Goal: Task Accomplishment & Management: Use online tool/utility

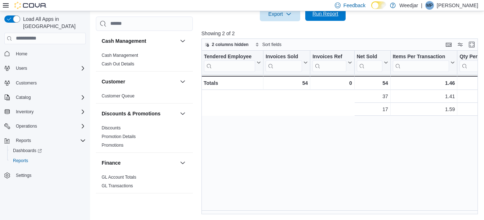
scroll to position [0, 256]
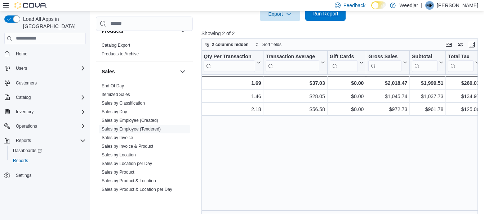
click at [321, 17] on span "Run Report" at bounding box center [325, 13] width 26 height 7
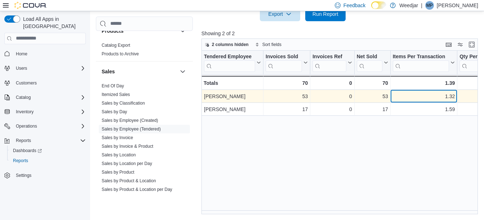
click at [409, 96] on div "1.32" at bounding box center [423, 96] width 62 height 9
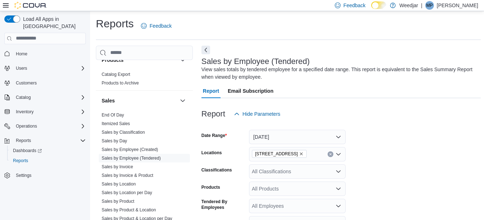
scroll to position [72, 0]
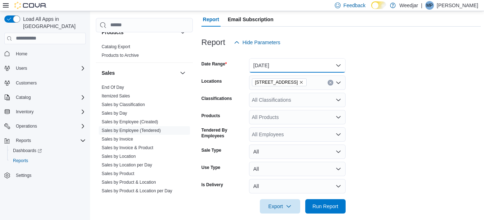
click at [303, 66] on button "[DATE]" at bounding box center [297, 65] width 96 height 14
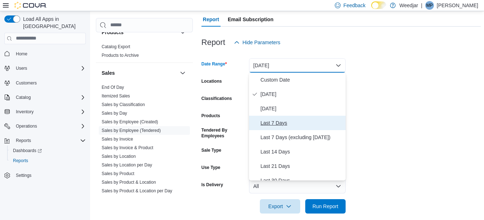
click at [286, 120] on span "Last 7 Days" at bounding box center [301, 123] width 82 height 9
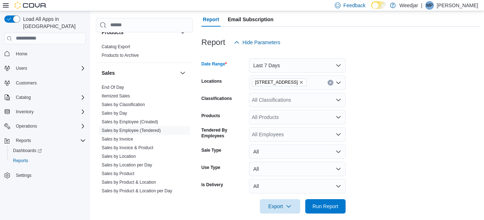
click at [360, 124] on form "Date Range Last 7 Days Locations [STREET_ADDRESS] Classifications All Classific…" at bounding box center [340, 132] width 279 height 164
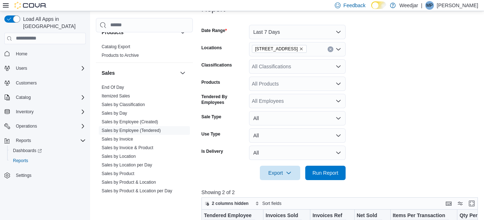
scroll to position [144, 0]
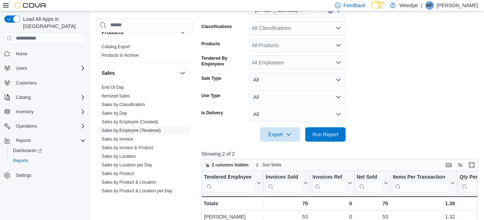
click at [340, 142] on div at bounding box center [340, 146] width 279 height 9
click at [336, 141] on span "Run Report" at bounding box center [325, 134] width 32 height 14
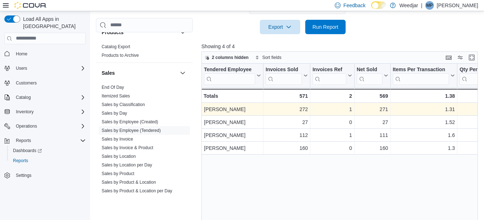
scroll to position [252, 0]
click at [417, 109] on div "1.31" at bounding box center [423, 109] width 62 height 9
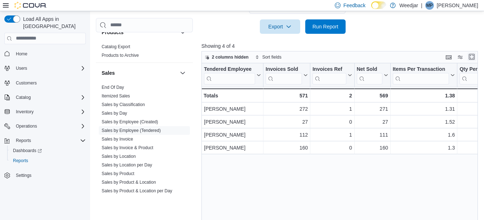
click at [474, 59] on button "Enter fullscreen" at bounding box center [471, 57] width 9 height 9
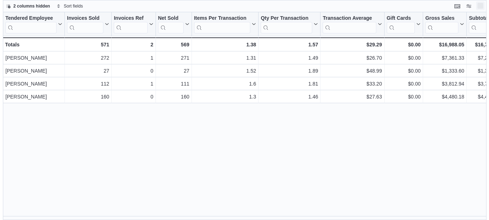
scroll to position [0, 0]
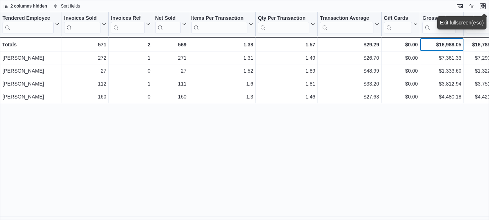
click at [460, 46] on div "$16,988.05" at bounding box center [441, 44] width 39 height 9
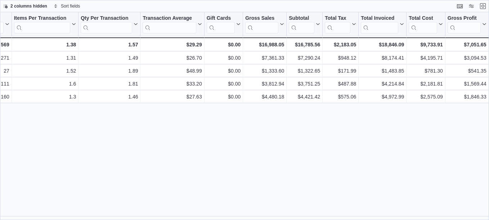
scroll to position [0, 224]
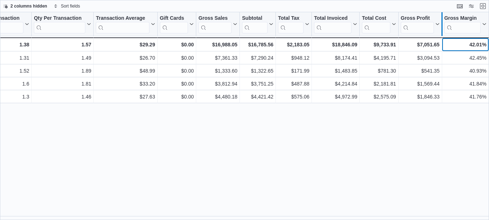
click at [440, 26] on div at bounding box center [442, 24] width 6 height 24
click at [438, 24] on icon at bounding box center [437, 24] width 3 height 2
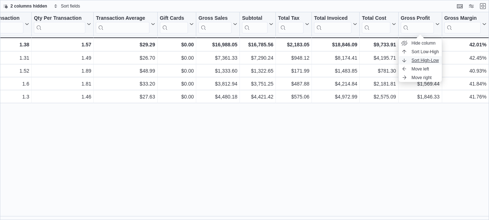
click at [431, 62] on span "Sort High-Low" at bounding box center [425, 61] width 27 height 6
